Goal: Transaction & Acquisition: Download file/media

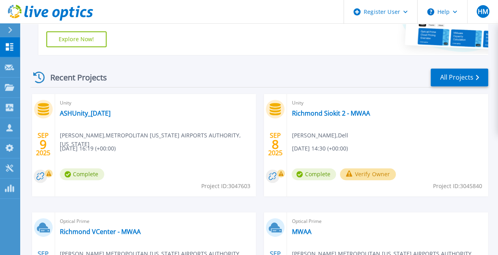
scroll to position [184, 0]
click at [460, 78] on link "All Projects" at bounding box center [459, 78] width 57 height 18
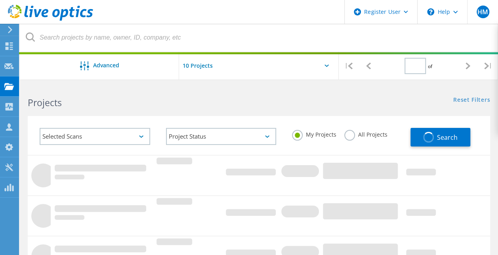
type input "1"
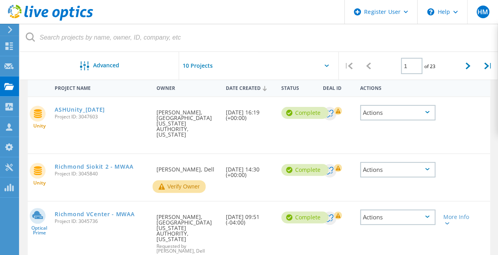
scroll to position [84, 0]
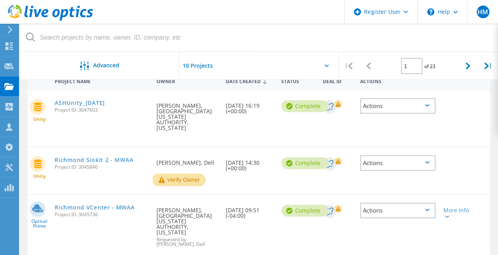
click at [296, 143] on div "Unity ASHUnity_09Sep25 Project ID: 3047603 Requested By Allen Winco, METROPOLIT…" at bounding box center [259, 118] width 463 height 56
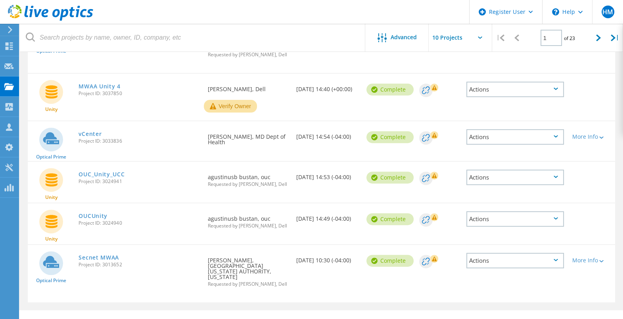
scroll to position [348, 0]
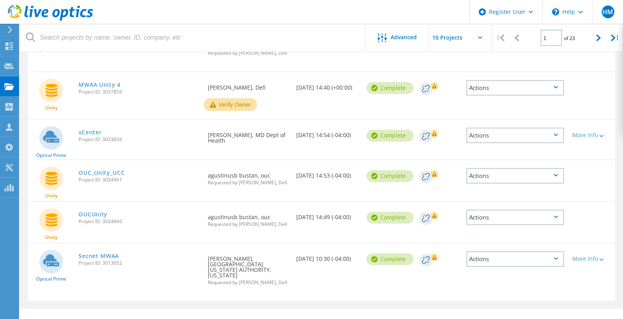
click at [111, 244] on div "Secnet MWAA Project ID: 3013652" at bounding box center [139, 258] width 129 height 30
click at [108, 253] on link "Secnet MWAA" at bounding box center [98, 256] width 40 height 6
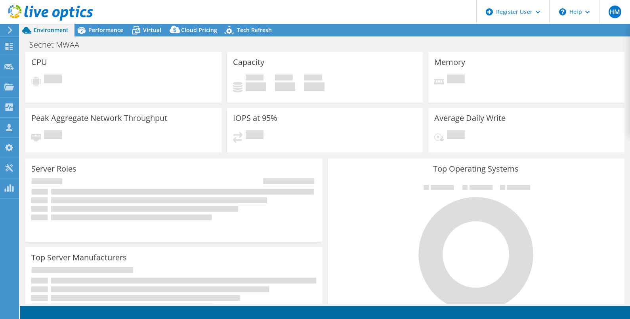
select select "USD"
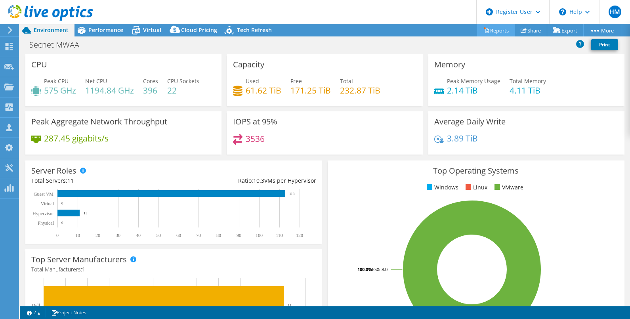
click at [486, 27] on link "Reports" at bounding box center [496, 30] width 38 height 12
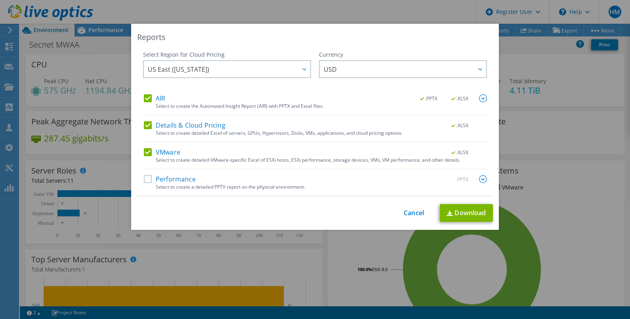
click at [137, 151] on div "Select Region for Cloud Pricing Asia Pacific (Hong Kong) Asia Pacific (Mumbai) …" at bounding box center [315, 123] width 356 height 145
click at [144, 153] on label "VMware" at bounding box center [162, 152] width 36 height 8
click at [0, 0] on input "VMware" at bounding box center [0, 0] width 0 height 0
click at [144, 121] on label "Details & Cloud Pricing" at bounding box center [185, 125] width 82 height 8
click at [0, 0] on input "Details & Cloud Pricing" at bounding box center [0, 0] width 0 height 0
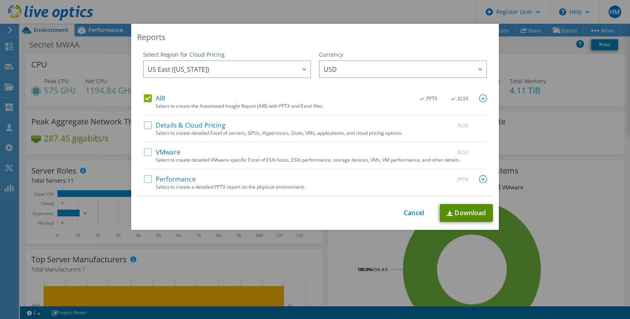
click at [472, 214] on link "Download" at bounding box center [466, 213] width 53 height 18
click at [417, 211] on link "Cancel" at bounding box center [414, 213] width 20 height 8
